Goal: Information Seeking & Learning: Learn about a topic

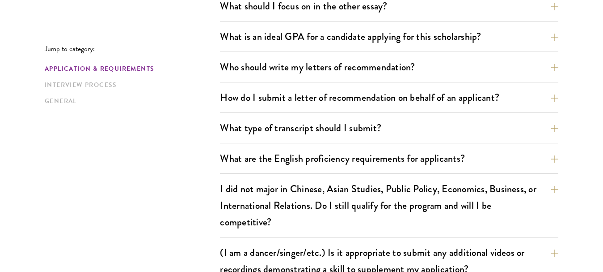
scroll to position [613, 0]
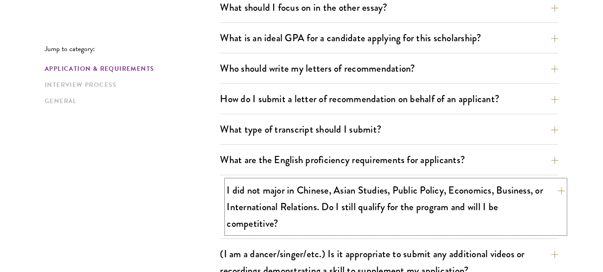
click at [556, 189] on button "I did not major in Chinese, Asian Studies, Public Policy, Economics, Business, …" at bounding box center [396, 206] width 339 height 53
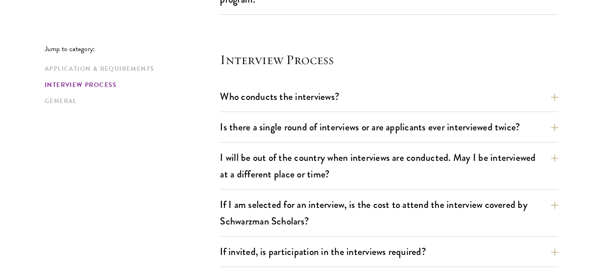
scroll to position [1041, 0]
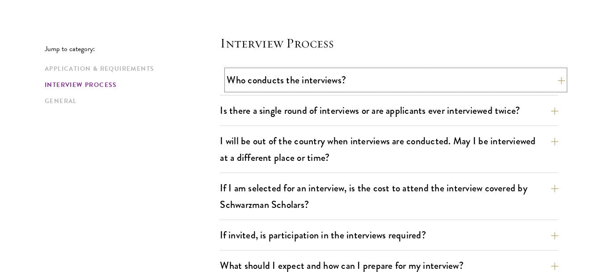
click at [554, 86] on button "Who conducts the interviews?" at bounding box center [396, 80] width 339 height 20
click at [561, 80] on button "Who conducts the interviews?" at bounding box center [396, 80] width 339 height 20
click at [522, 118] on button "Is there a single round of interviews or are applicants ever interviewed twice?" at bounding box center [396, 110] width 339 height 20
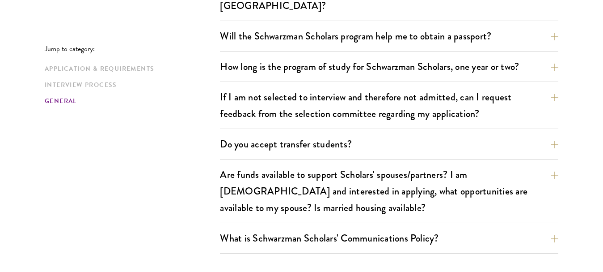
scroll to position [1449, 0]
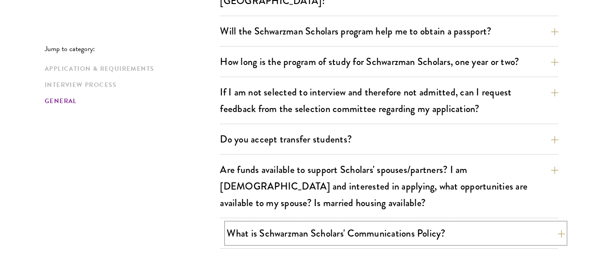
click at [544, 223] on button "What is Schwarzman Scholars' Communications Policy?" at bounding box center [396, 233] width 339 height 20
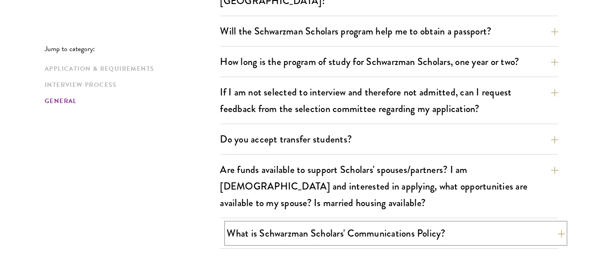
click at [391, 223] on button "What is Schwarzman Scholars' Communications Policy?" at bounding box center [396, 233] width 339 height 20
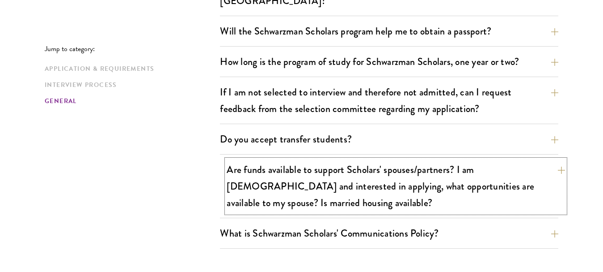
click at [394, 174] on button "Are funds available to support Scholars' spouses/partners? I am [DEMOGRAPHIC_DA…" at bounding box center [396, 185] width 339 height 53
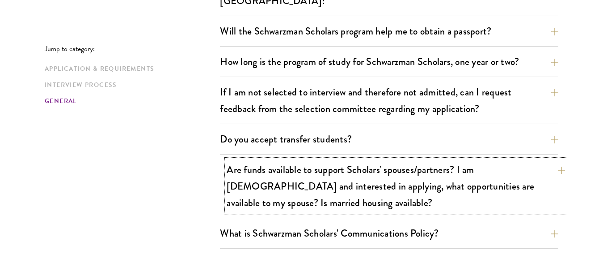
click at [559, 159] on button "Are funds available to support Scholars' spouses/partners? I am [DEMOGRAPHIC_DA…" at bounding box center [396, 185] width 339 height 53
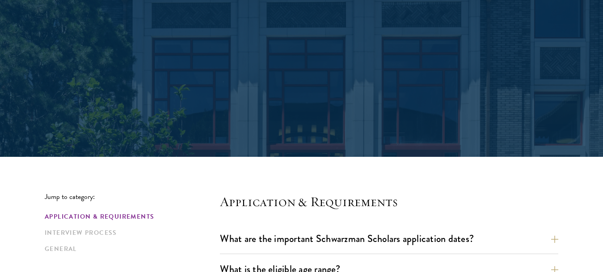
scroll to position [77, 0]
